Goal: Check status: Check status

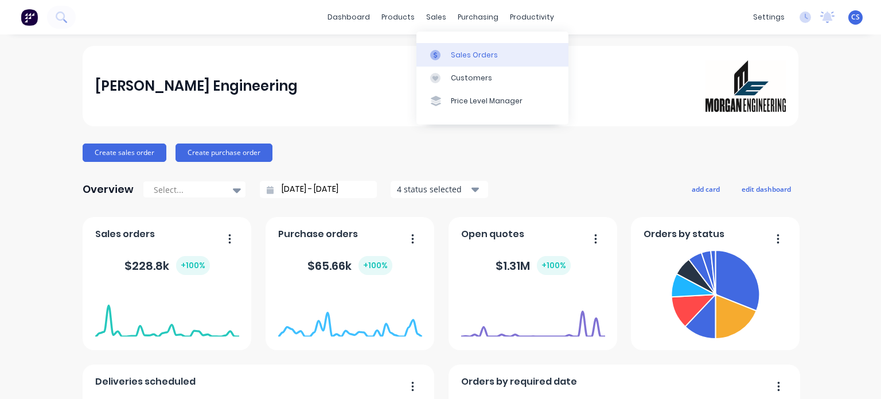
click at [467, 55] on div "Sales Orders" at bounding box center [474, 55] width 47 height 10
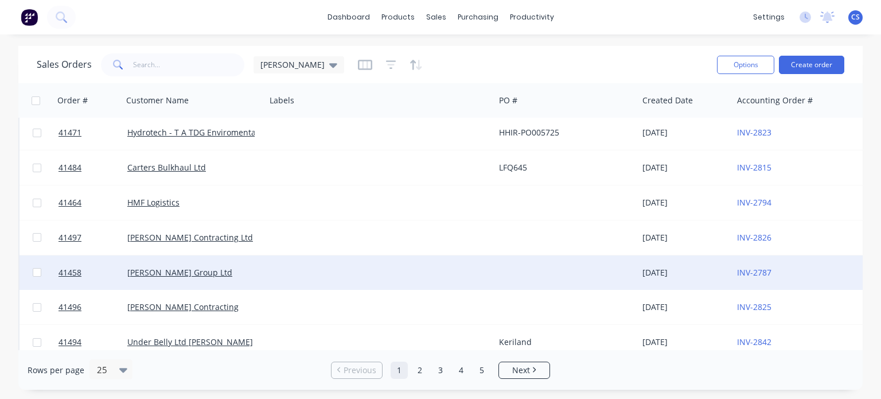
scroll to position [645, 0]
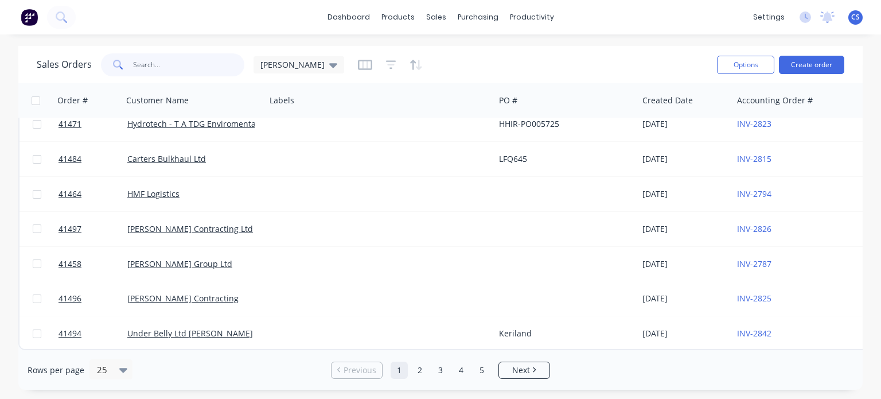
click at [133, 65] on input "text" at bounding box center [189, 64] width 112 height 23
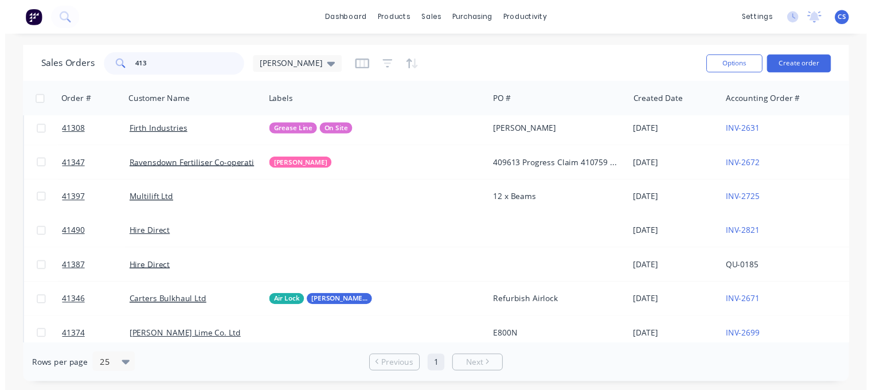
scroll to position [0, 0]
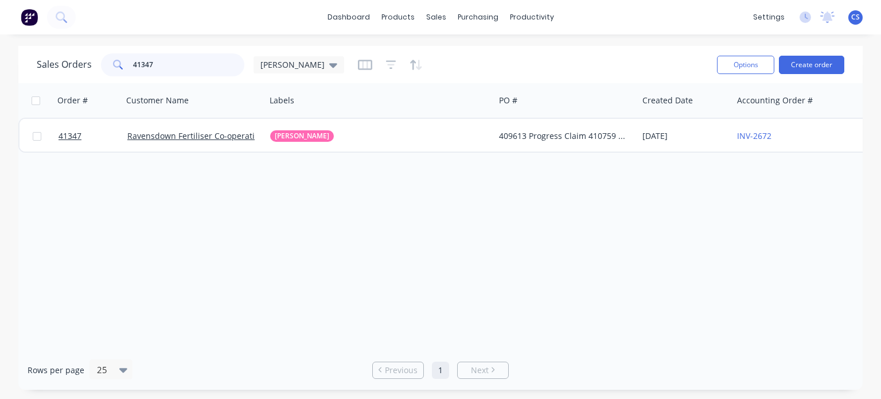
drag, startPoint x: 154, startPoint y: 63, endPoint x: 110, endPoint y: 63, distance: 44.2
click at [110, 63] on div "41347" at bounding box center [172, 64] width 143 height 23
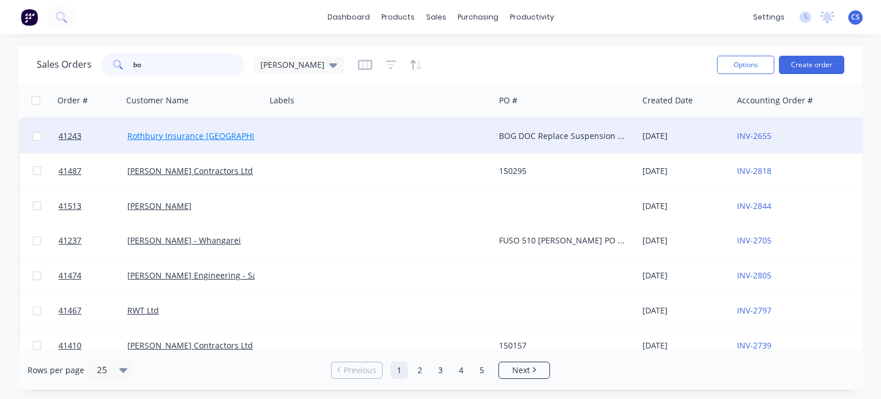
type input "bo"
click at [173, 136] on link "Rothbury Insurance [GEOGRAPHIC_DATA]" at bounding box center [206, 135] width 158 height 11
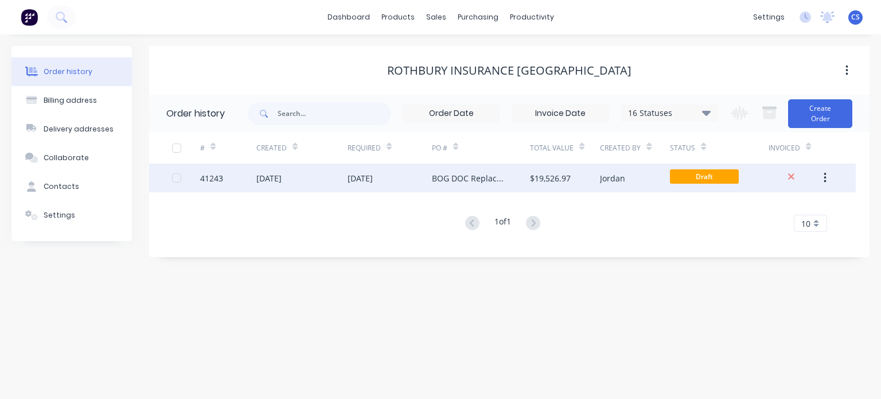
click at [351, 185] on div "[DATE]" at bounding box center [390, 177] width 84 height 29
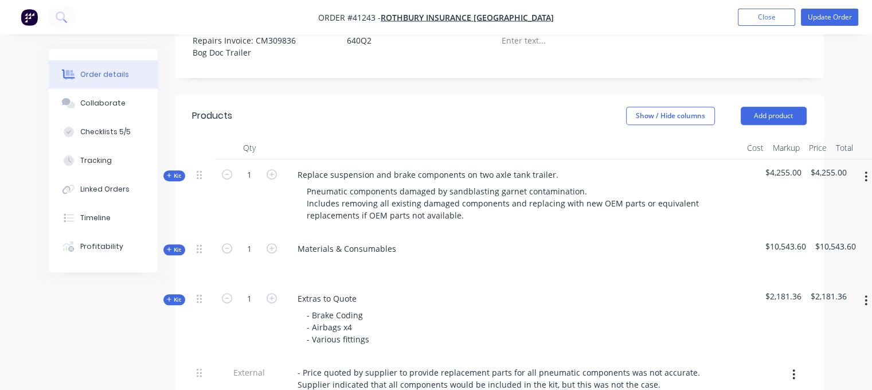
scroll to position [573, 0]
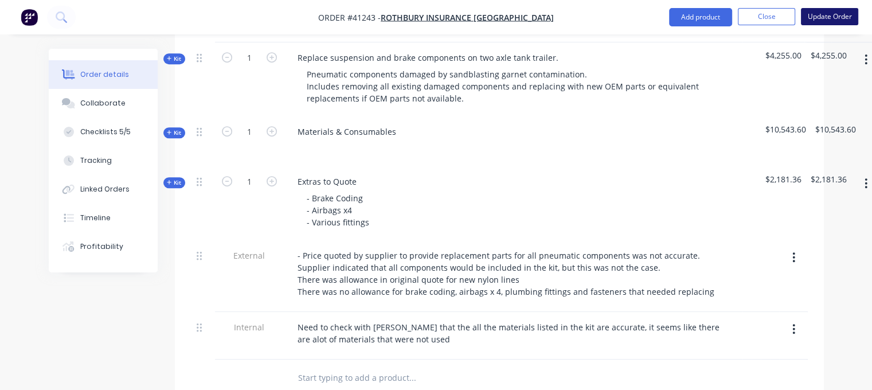
click at [820, 17] on button "Update Order" at bounding box center [829, 16] width 57 height 17
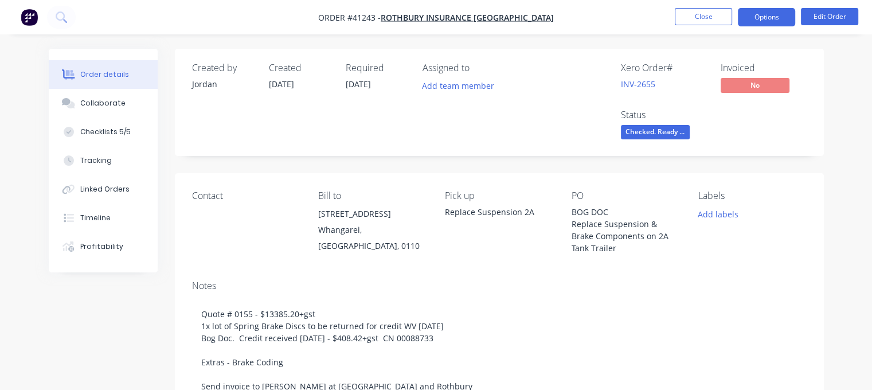
click at [766, 14] on button "Options" at bounding box center [766, 17] width 57 height 18
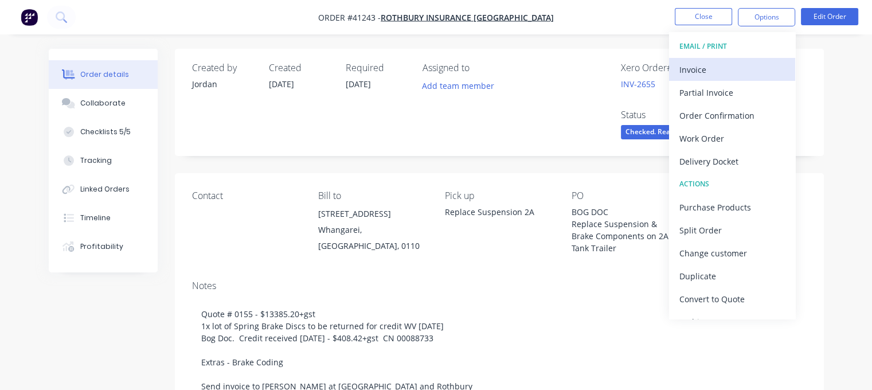
click at [697, 72] on div "Invoice" at bounding box center [733, 69] width 106 height 17
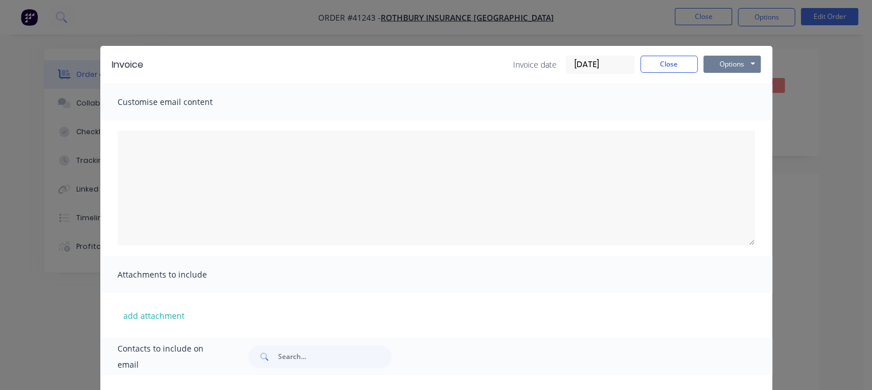
click at [743, 64] on button "Options" at bounding box center [732, 64] width 57 height 17
click at [733, 85] on button "Preview" at bounding box center [740, 84] width 73 height 19
click at [665, 67] on button "Close" at bounding box center [669, 64] width 57 height 17
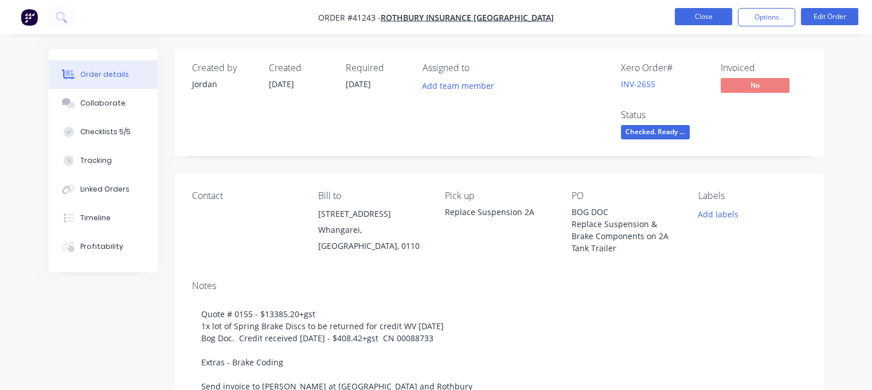
click at [702, 18] on button "Close" at bounding box center [703, 16] width 57 height 17
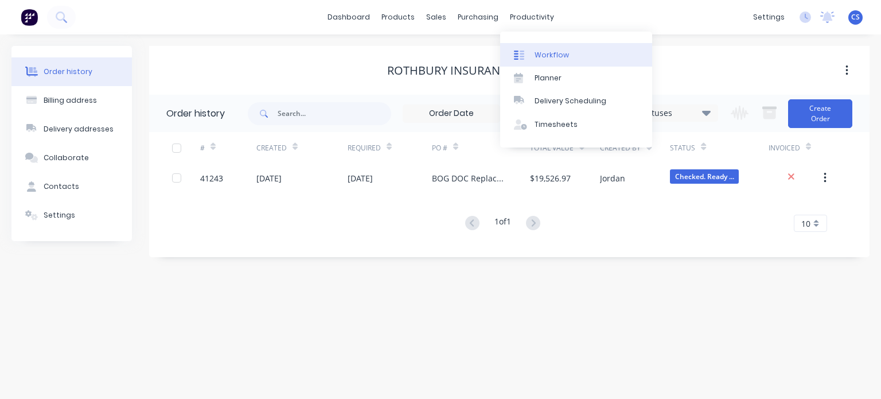
click at [545, 54] on div "Workflow" at bounding box center [551, 55] width 34 height 10
